Goal: Task Accomplishment & Management: Manage account settings

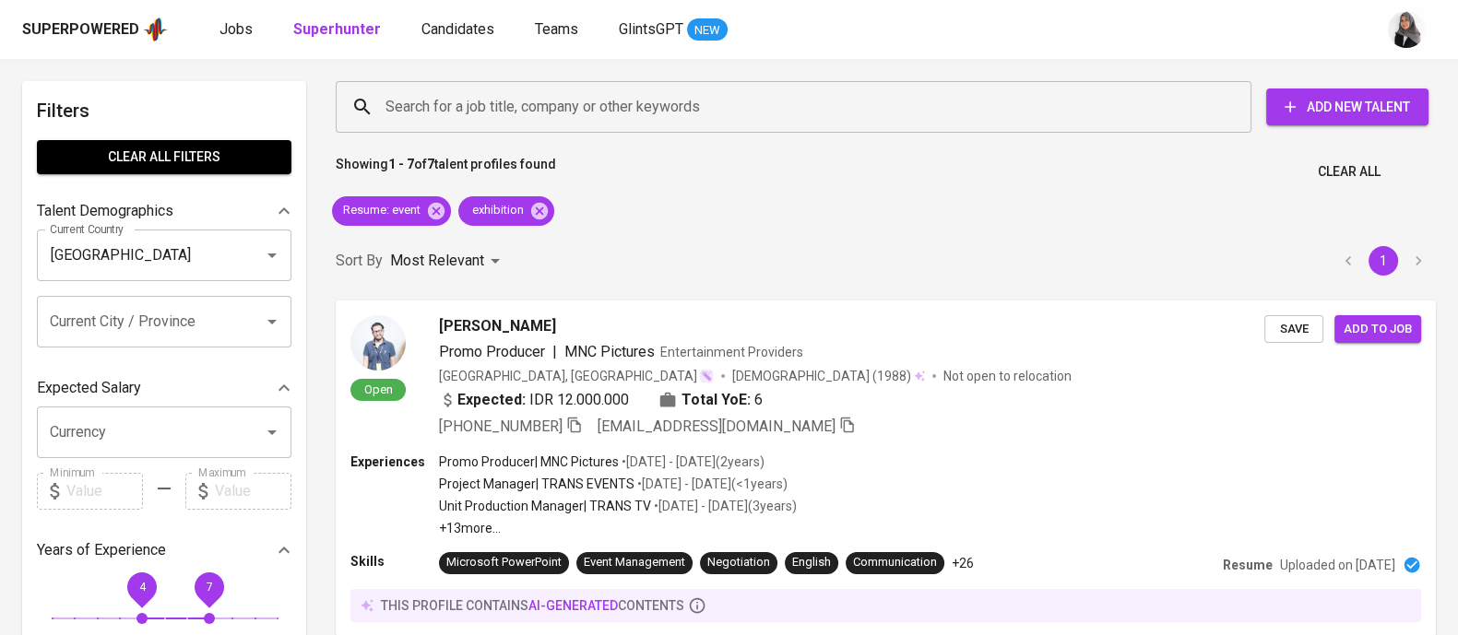
click at [1353, 174] on span "Clear All" at bounding box center [1349, 171] width 63 height 23
click at [142, 161] on span "Clear All filters" at bounding box center [164, 157] width 225 height 23
radio input "false"
checkbox input "true"
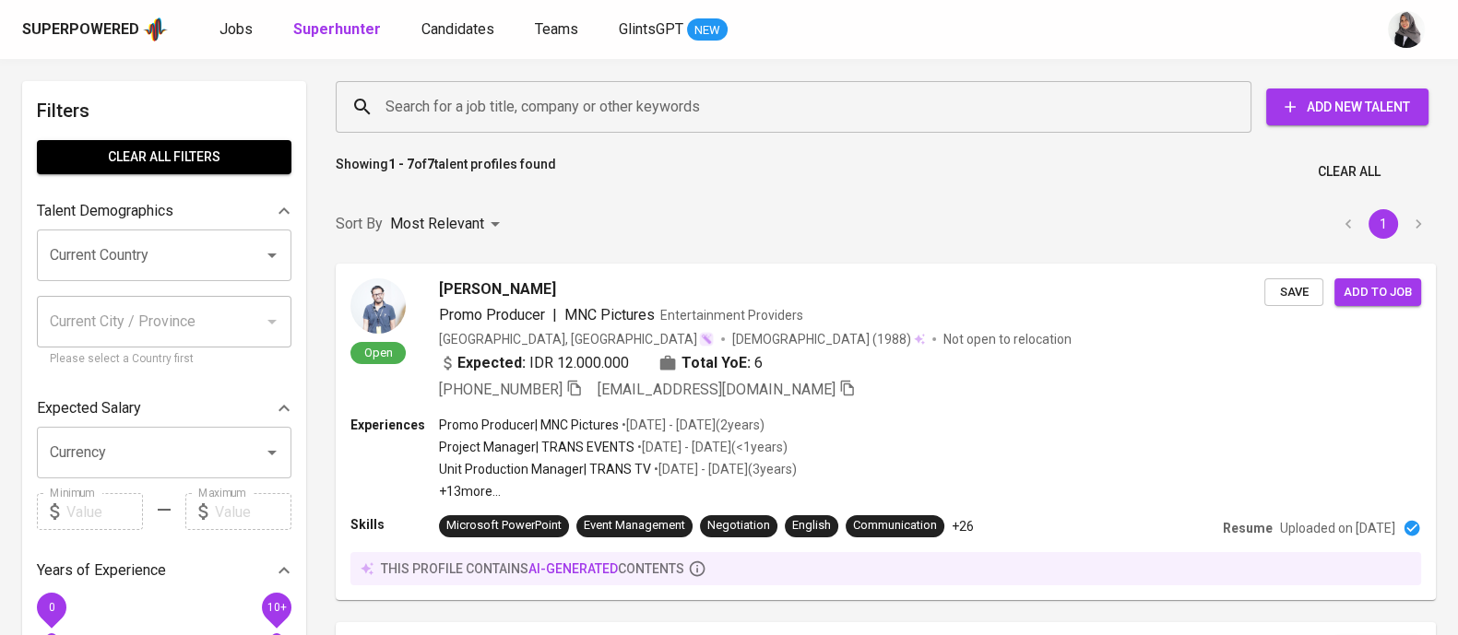
click at [490, 104] on input "Search for a job title, company or other keywords" at bounding box center [798, 106] width 835 height 35
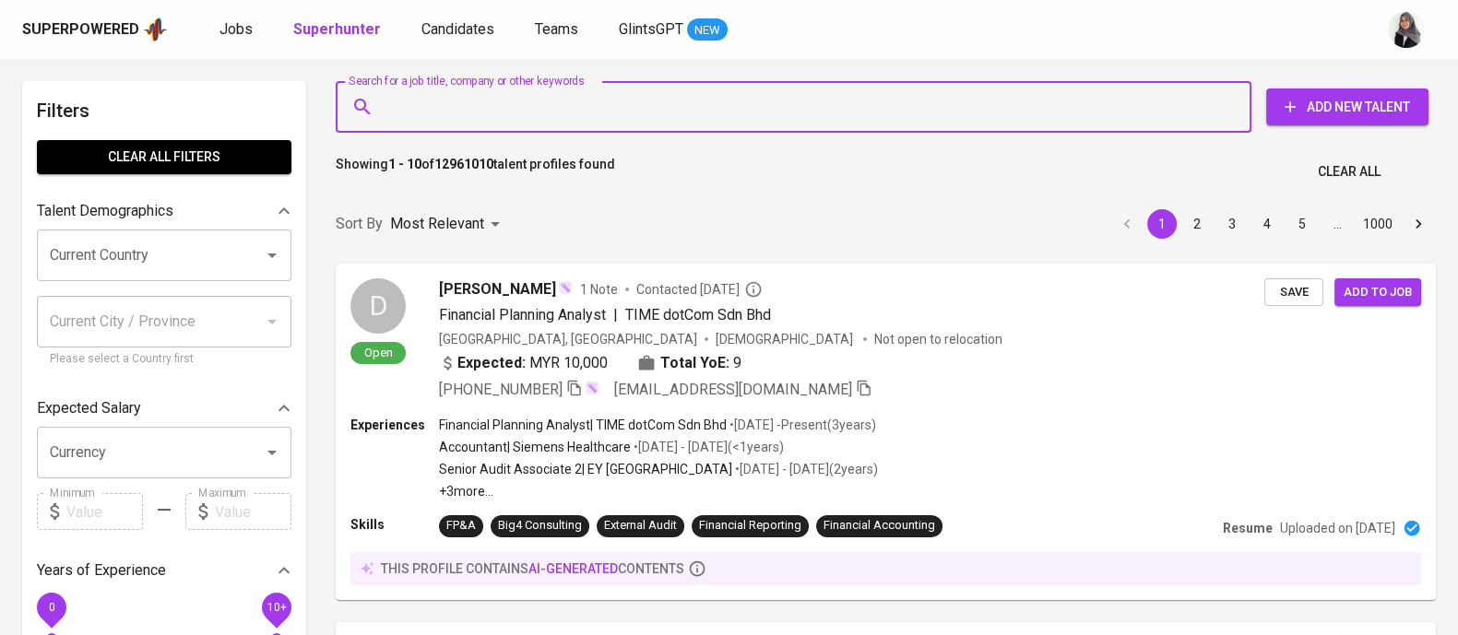
paste input "[EMAIL_ADDRESS][DOMAIN_NAME]"
type input "[EMAIL_ADDRESS][DOMAIN_NAME]"
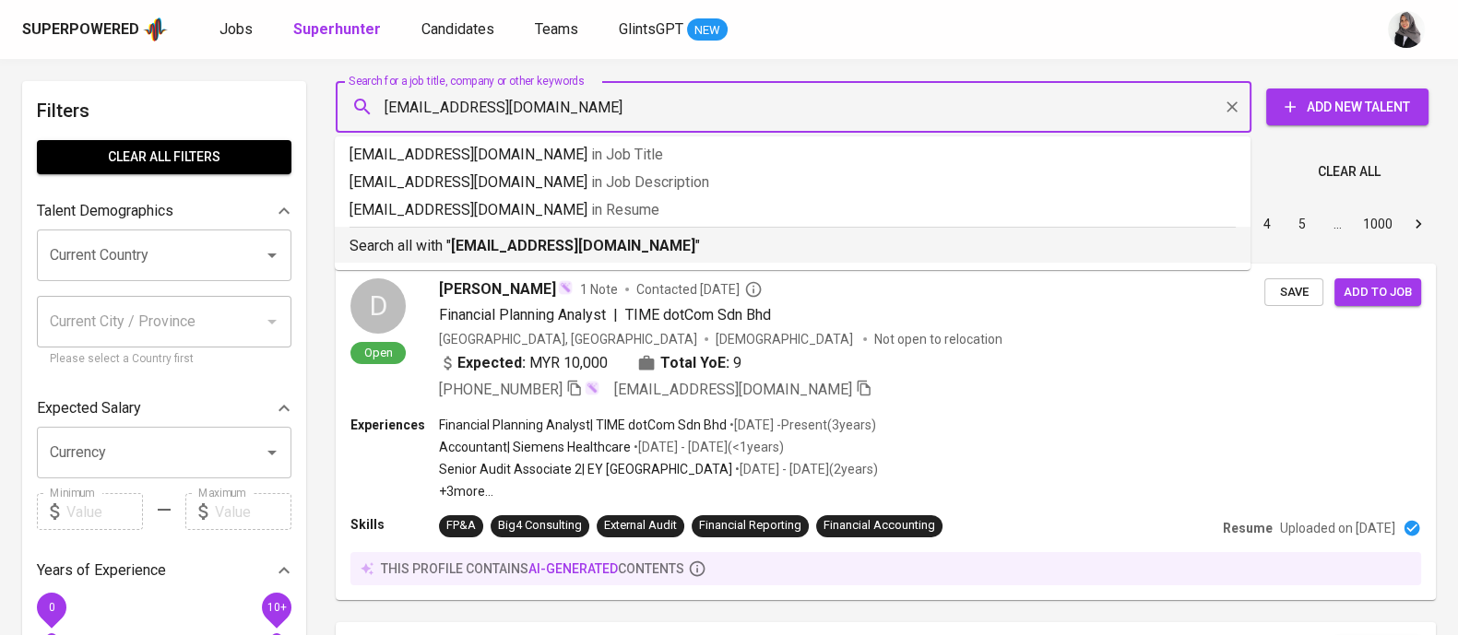
click at [515, 237] on b "[EMAIL_ADDRESS][DOMAIN_NAME]" at bounding box center [573, 246] width 244 height 18
click at [515, 237] on div "Sort By Most Relevant MOST_RELEVANT 1 2 3 4 5 … 1000" at bounding box center [886, 224] width 1122 height 56
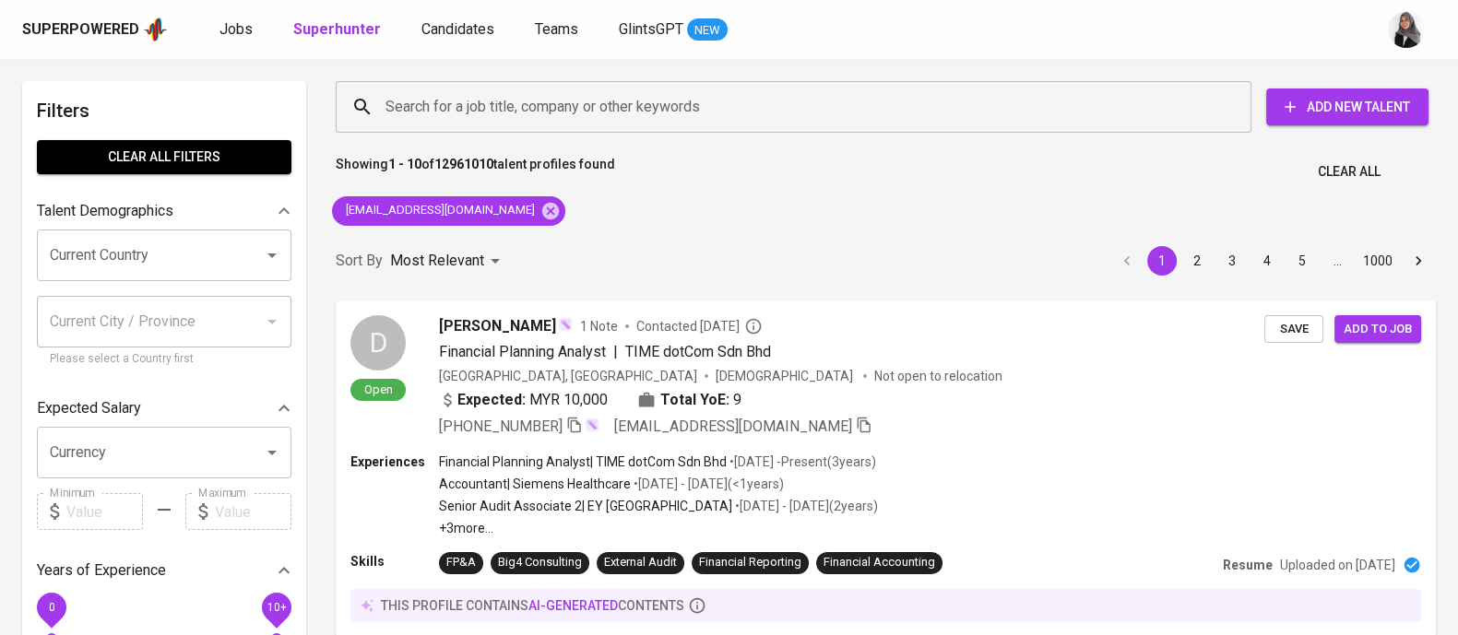
click at [696, 242] on div "Sort By Most Relevant MOST_RELEVANT 1 2 3 4 5 … 1000" at bounding box center [886, 261] width 1122 height 56
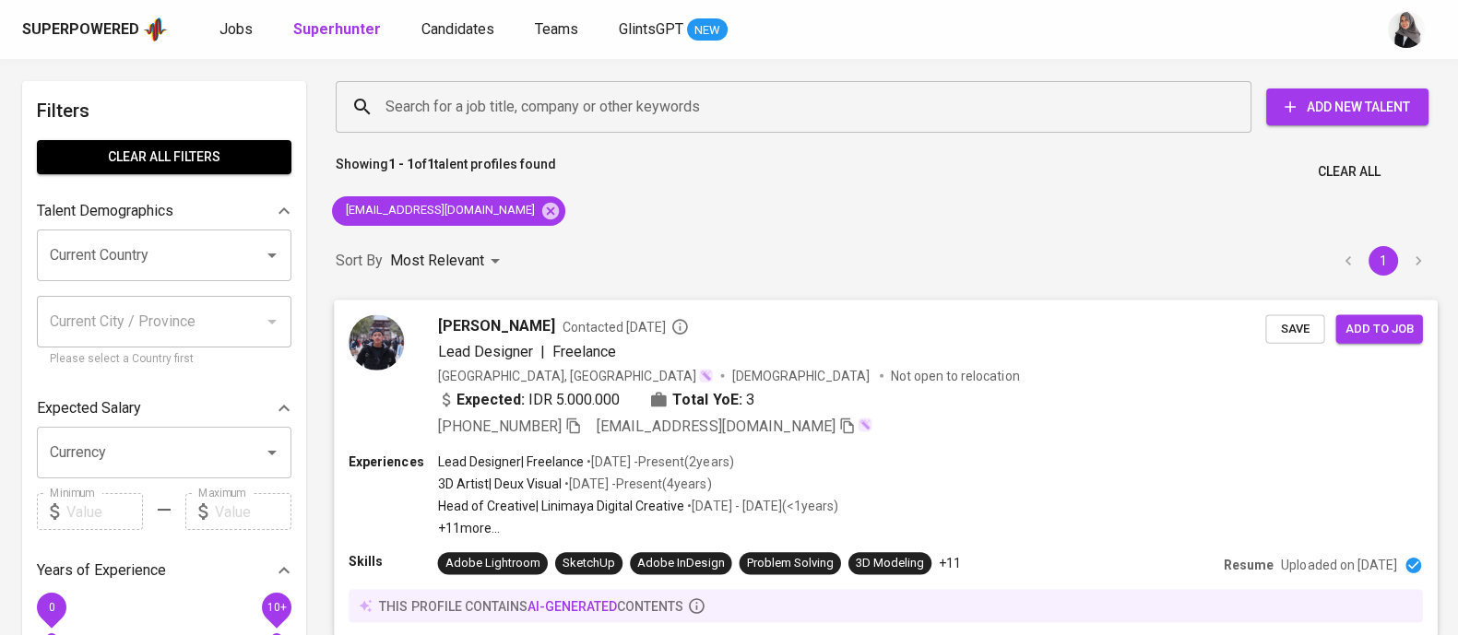
click at [977, 421] on div "[PHONE_NUMBER] [EMAIL_ADDRESS][DOMAIN_NAME]" at bounding box center [852, 426] width 828 height 22
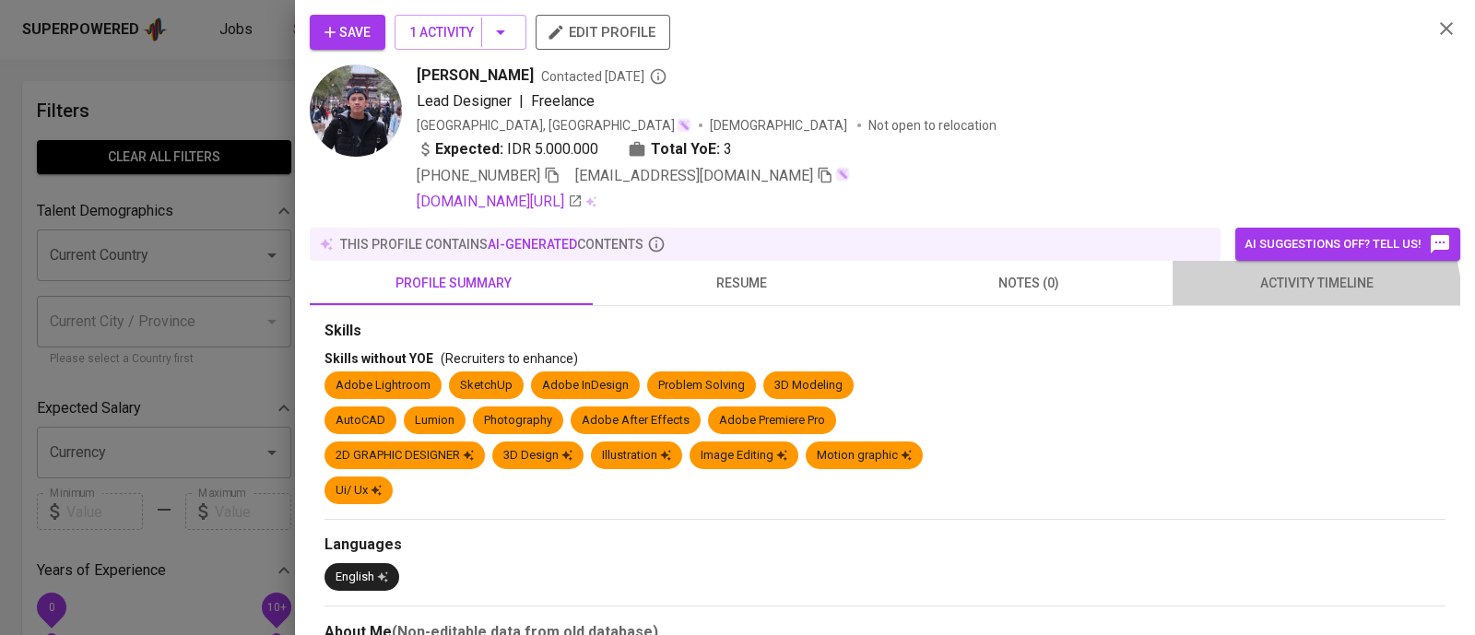
click at [1282, 302] on button "activity timeline" at bounding box center [1317, 283] width 288 height 44
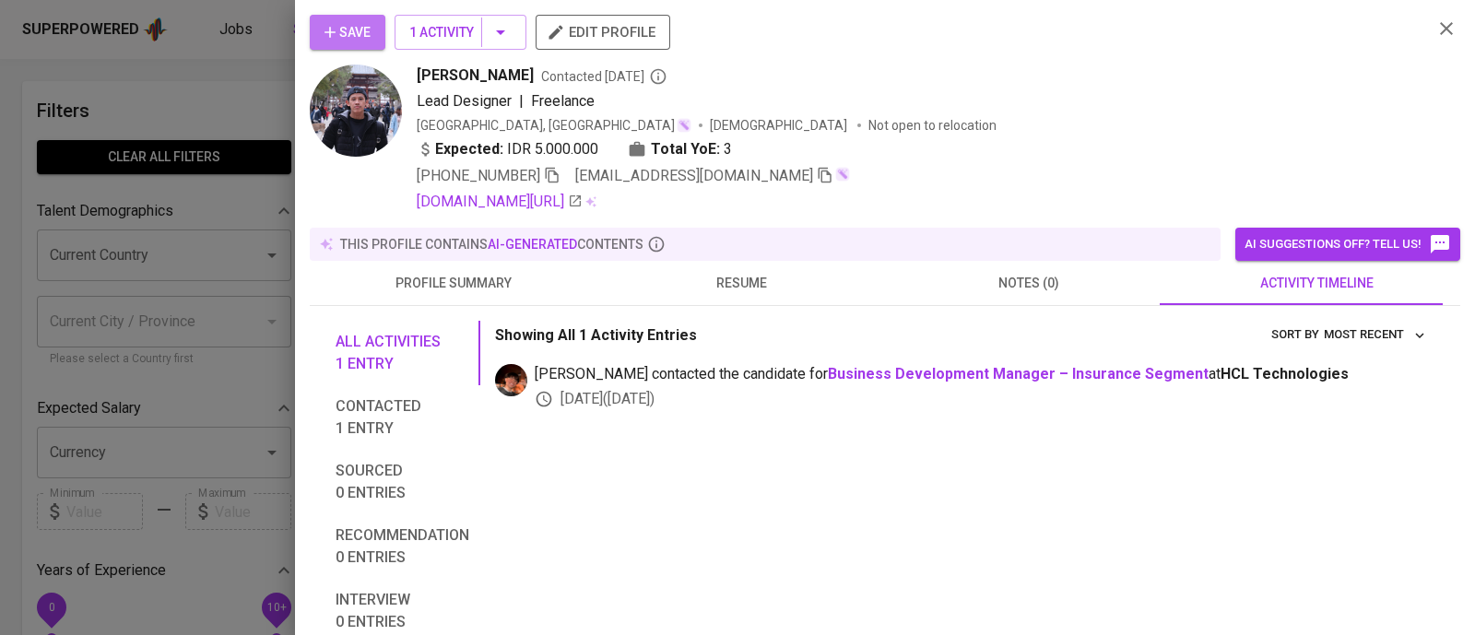
click at [346, 21] on span "Save" at bounding box center [348, 32] width 46 height 23
click at [556, 180] on icon "button" at bounding box center [552, 175] width 17 height 17
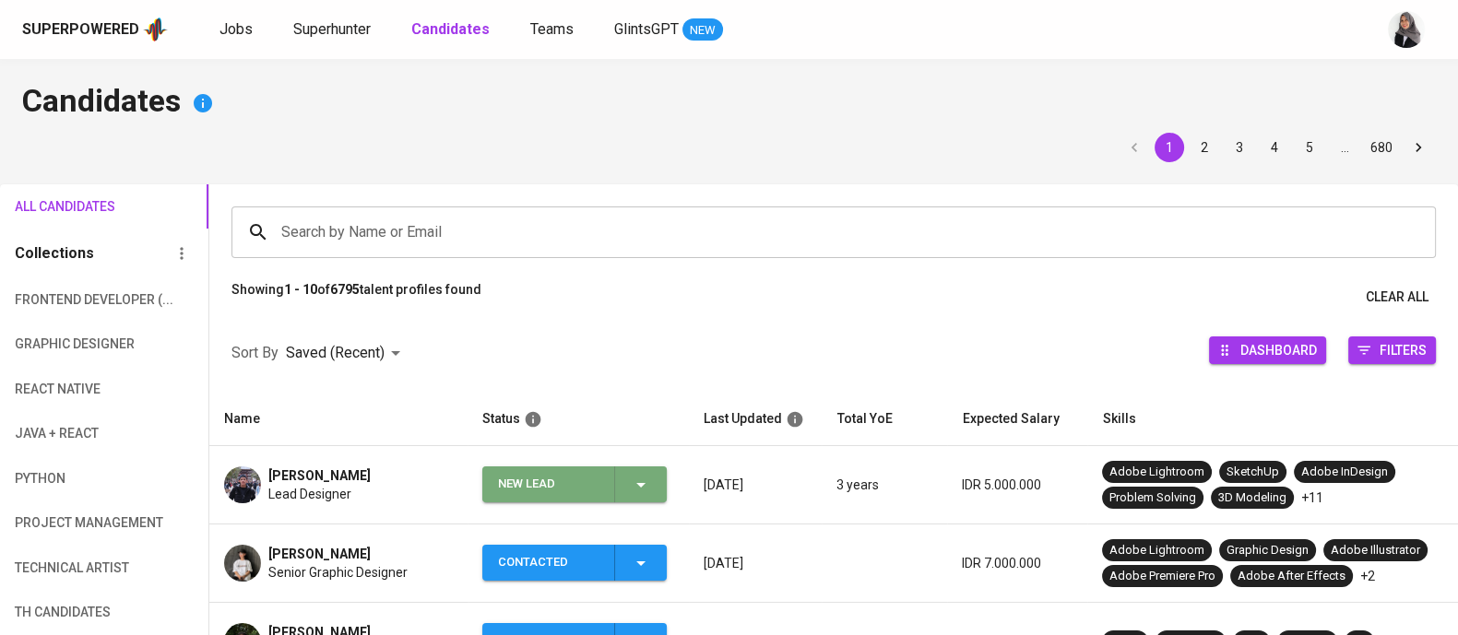
click at [632, 480] on icon "button" at bounding box center [641, 485] width 22 height 22
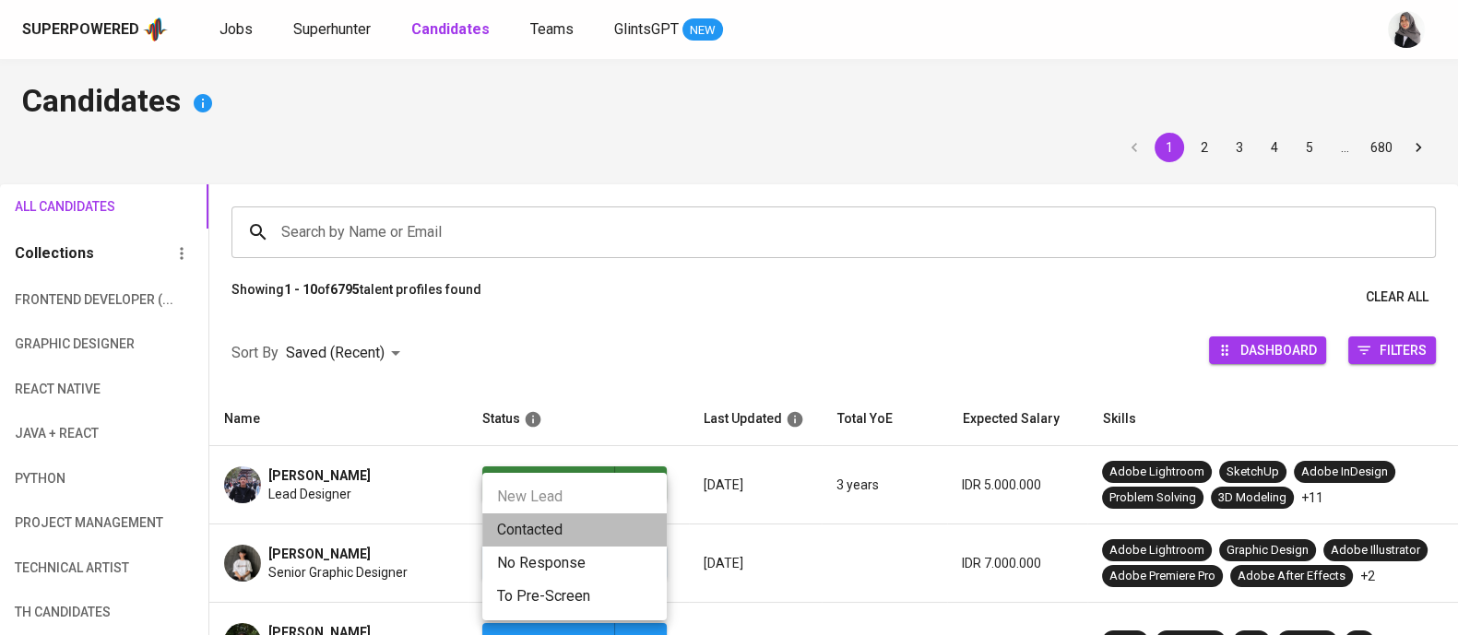
click at [527, 528] on li "Contacted" at bounding box center [574, 530] width 184 height 33
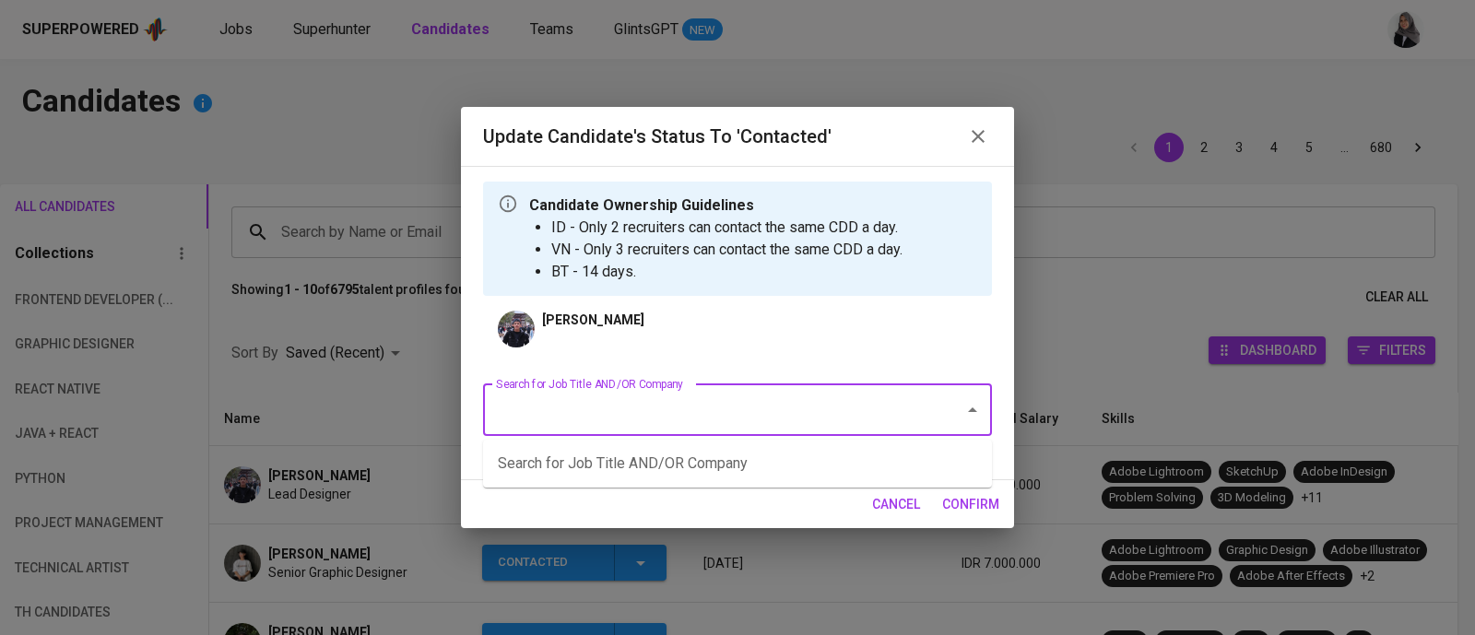
click at [679, 413] on input "Search for Job Title AND/OR Company" at bounding box center [712, 410] width 441 height 35
type input "visual"
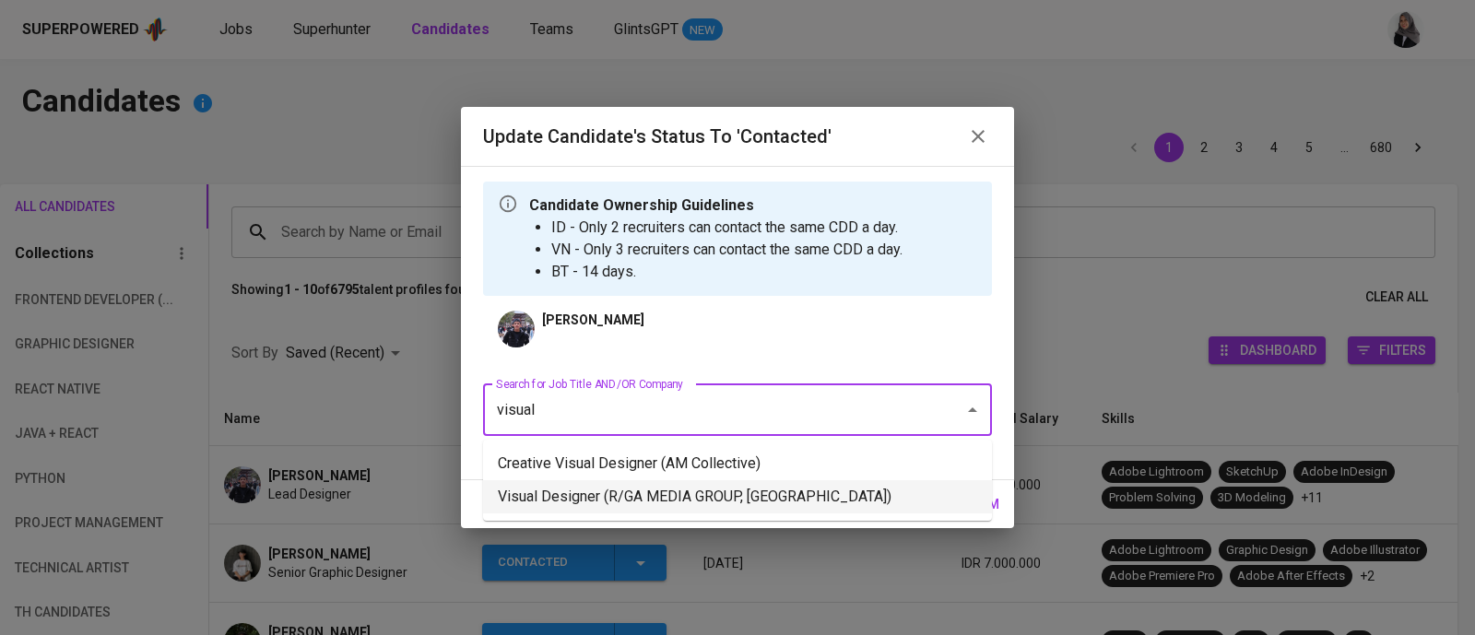
click at [716, 505] on li "Visual Designer (R/GA MEDIA GROUP, SINGAPORE)" at bounding box center [737, 496] width 509 height 33
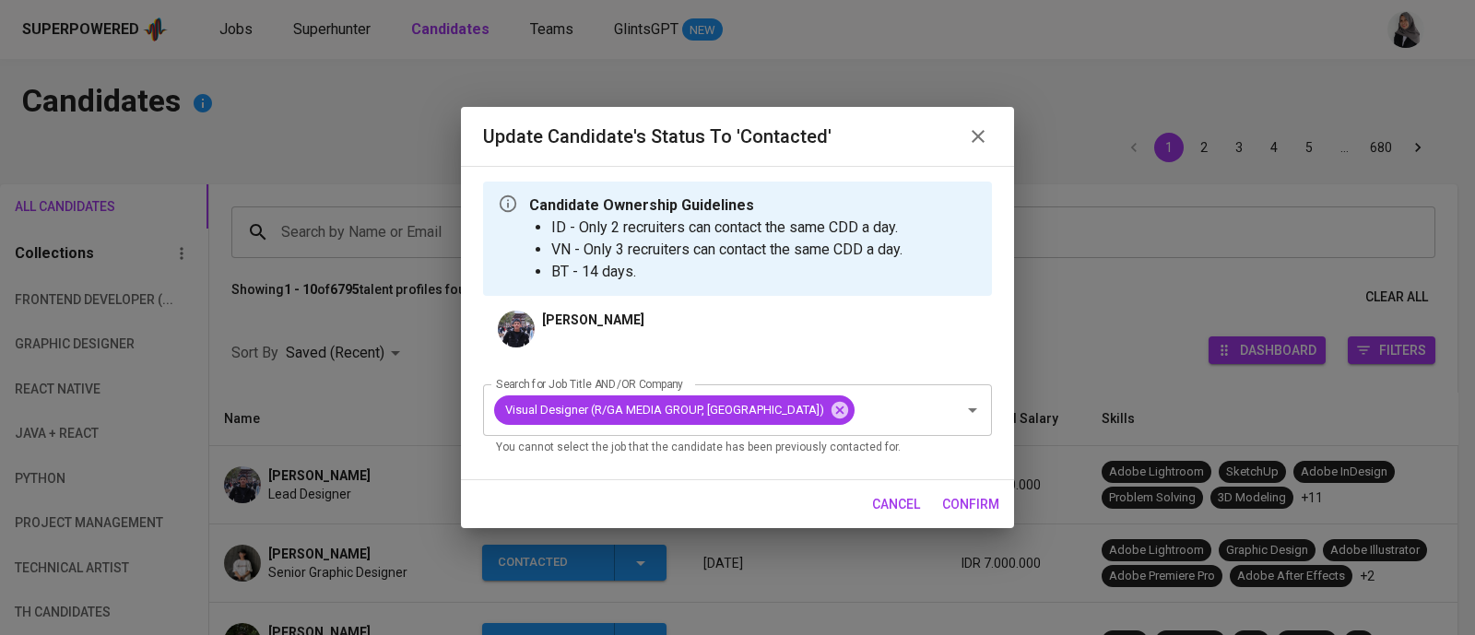
click at [992, 498] on span "confirm" at bounding box center [970, 504] width 57 height 23
